Goal: Information Seeking & Learning: Learn about a topic

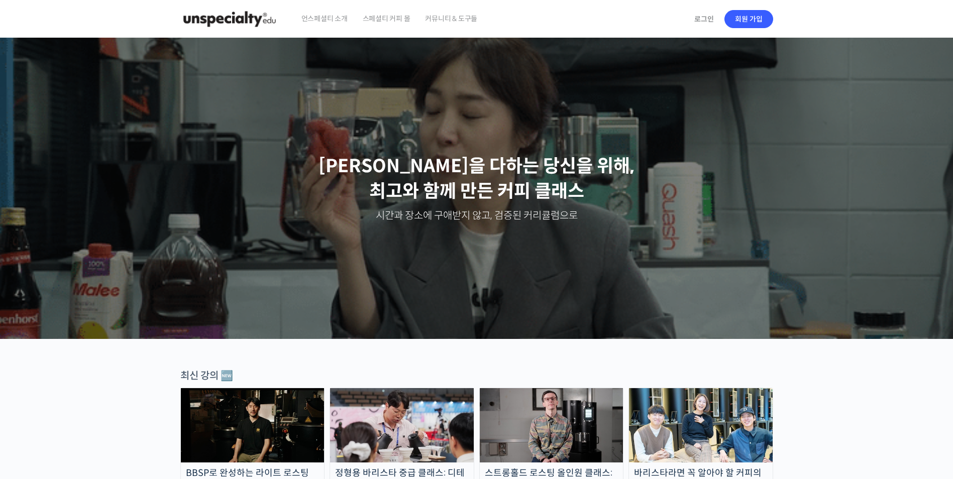
click at [330, 19] on span "언스페셜티 소개" at bounding box center [324, 18] width 46 height 38
click at [378, 20] on span "스페셜티 커피 몰" at bounding box center [387, 18] width 48 height 38
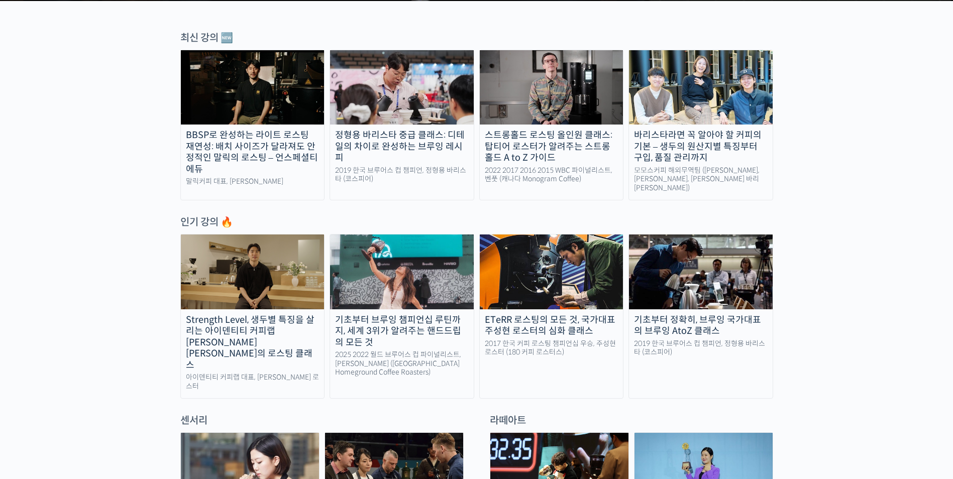
scroll to position [352, 0]
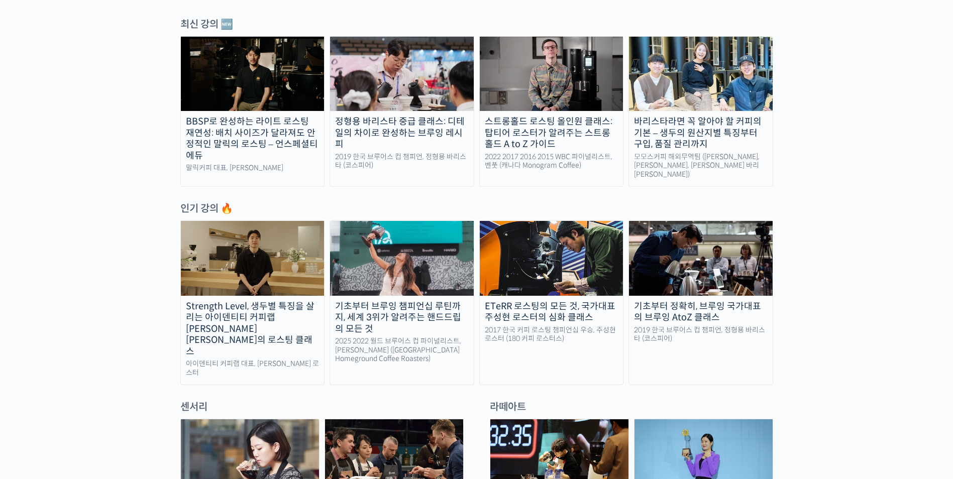
click at [712, 91] on img at bounding box center [701, 74] width 144 height 74
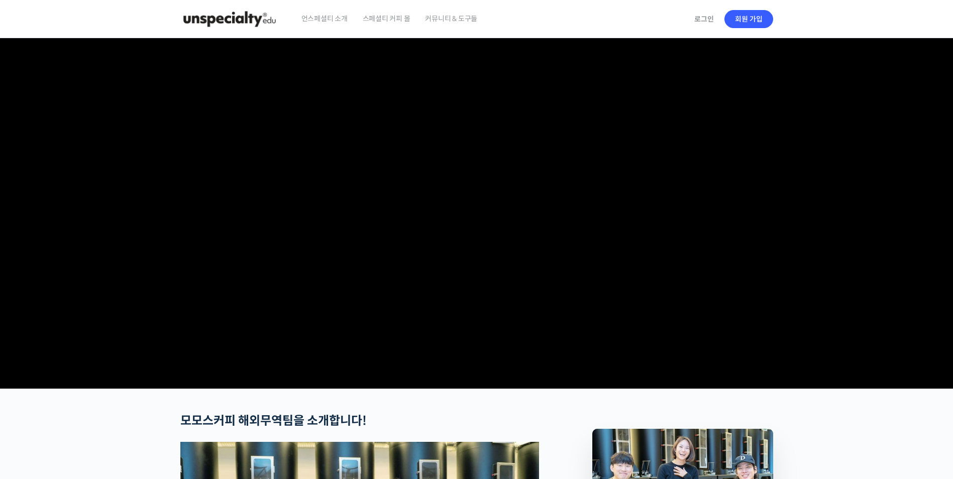
click at [537, 345] on video at bounding box center [476, 211] width 593 height 347
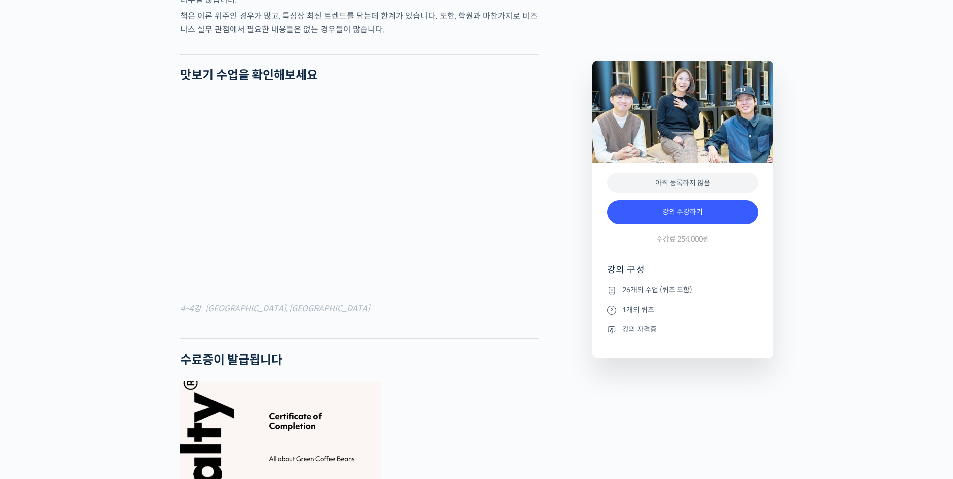
scroll to position [3465, 0]
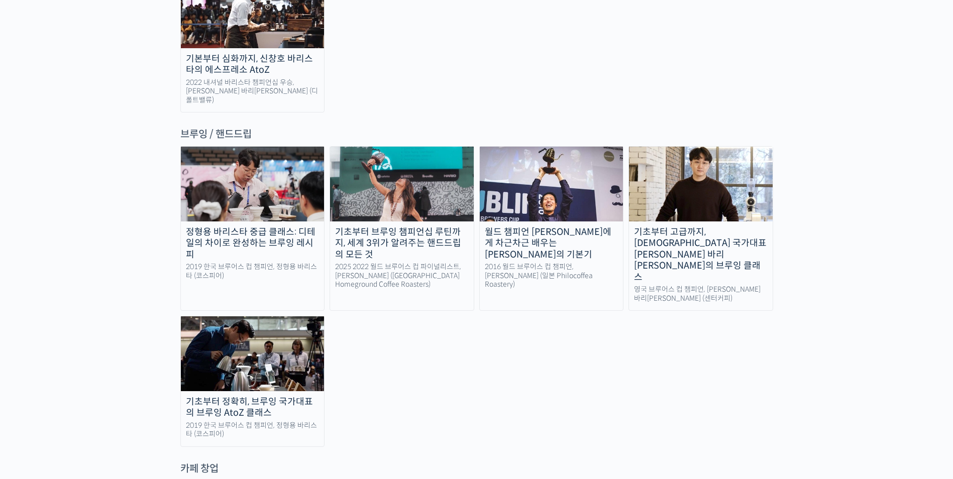
scroll to position [1624, 0]
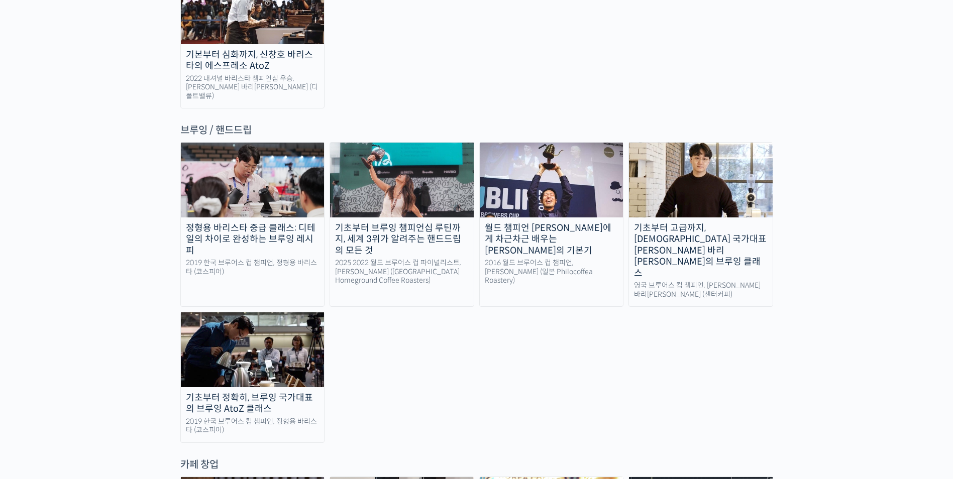
drag, startPoint x: 801, startPoint y: 247, endPoint x: 643, endPoint y: 248, distance: 157.8
click at [643, 248] on div "정형용 바리스타 중급 클래스: 디테일의 차이로 완성하는 브루잉 레시피 2019 한국 브루어스 컵 챔피언, 정형용 바리스타 (코스피어) 기초부터…" at bounding box center [476, 292] width 593 height 300
click at [715, 143] on img at bounding box center [701, 180] width 144 height 74
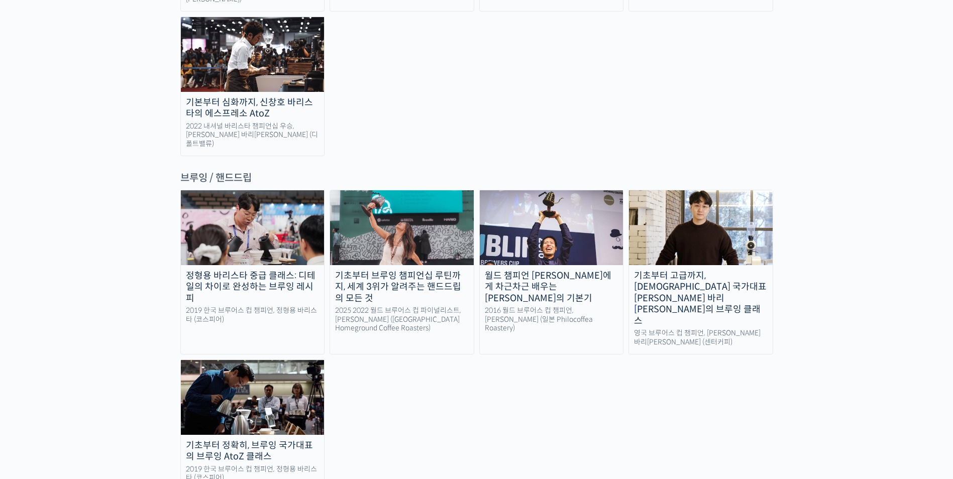
scroll to position [1573, 0]
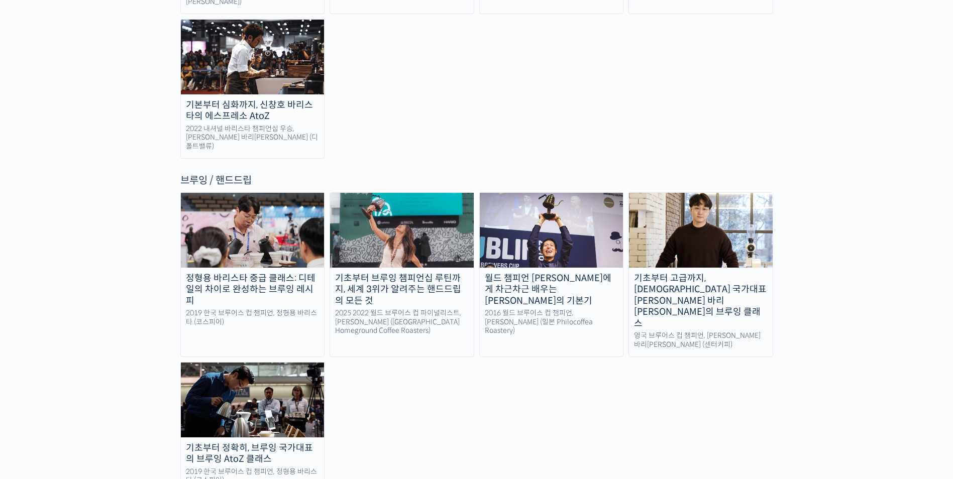
drag, startPoint x: 546, startPoint y: 348, endPoint x: 427, endPoint y: 312, distance: 124.3
click at [427, 312] on div "정형용 바리스타 중급 클래스: 디테일의 차이로 완성하는 브루잉 레시피 2019 한국 브루어스 컵 챔피언, 정형용 바리스타 (코스피어) 기초부터…" at bounding box center [476, 342] width 593 height 300
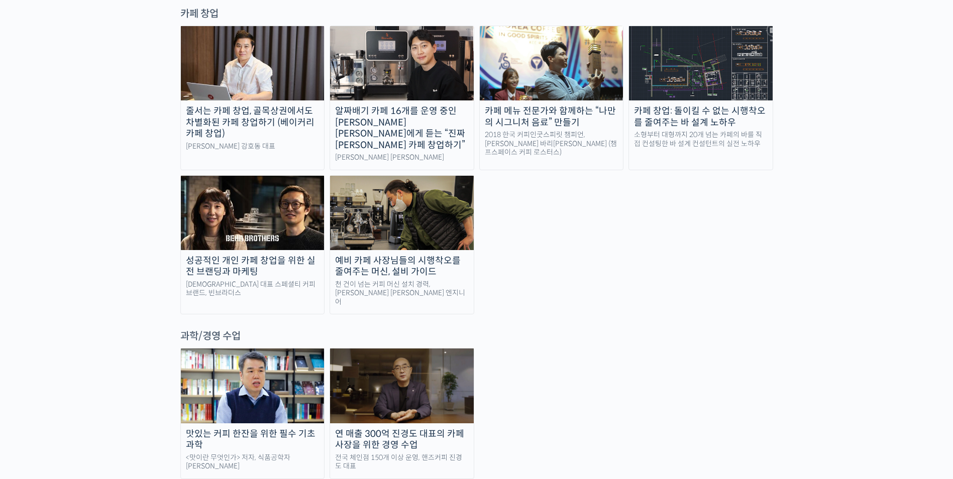
scroll to position [2076, 0]
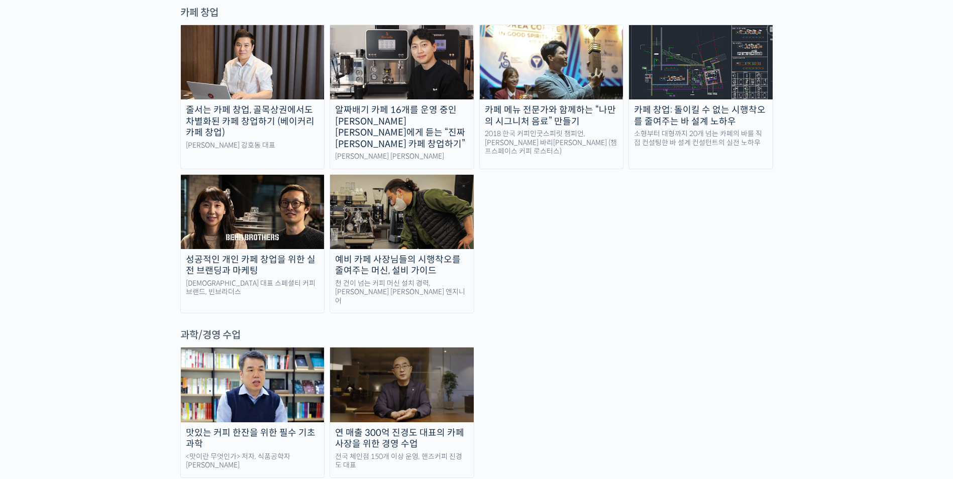
click at [420, 348] on img at bounding box center [402, 385] width 144 height 74
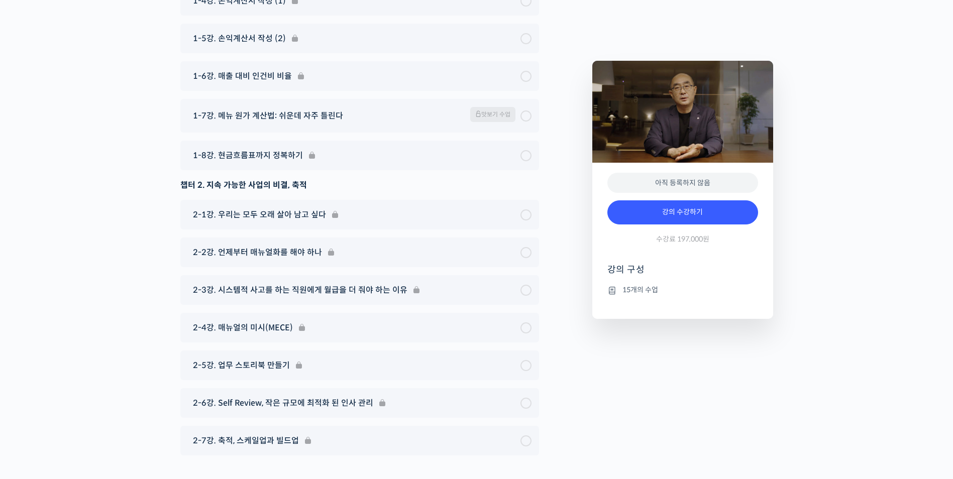
scroll to position [3832, 0]
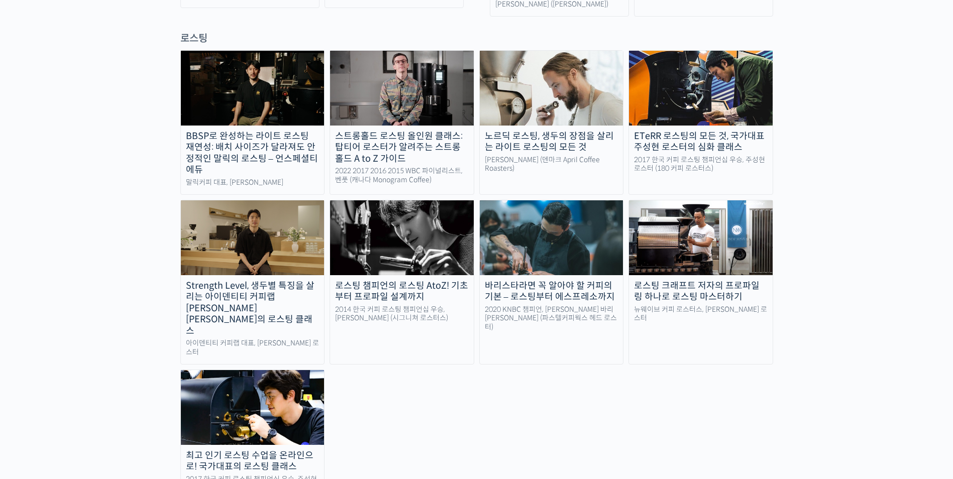
scroll to position [904, 0]
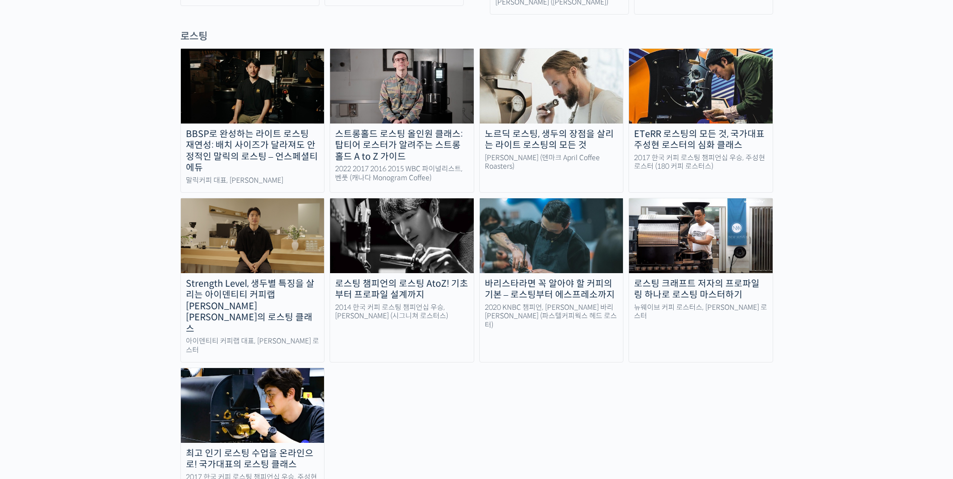
click at [296, 368] on img at bounding box center [253, 405] width 144 height 74
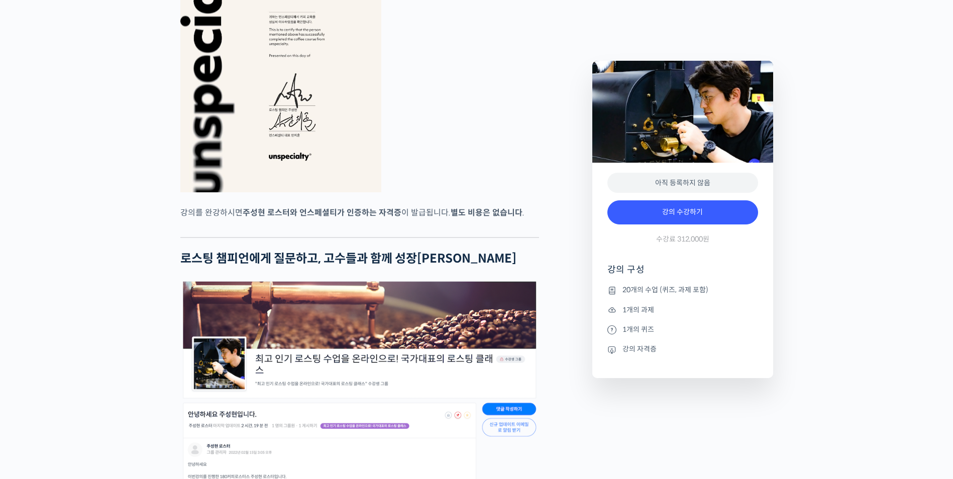
scroll to position [3163, 0]
